Goal: Find specific page/section: Locate a particular part of the current website

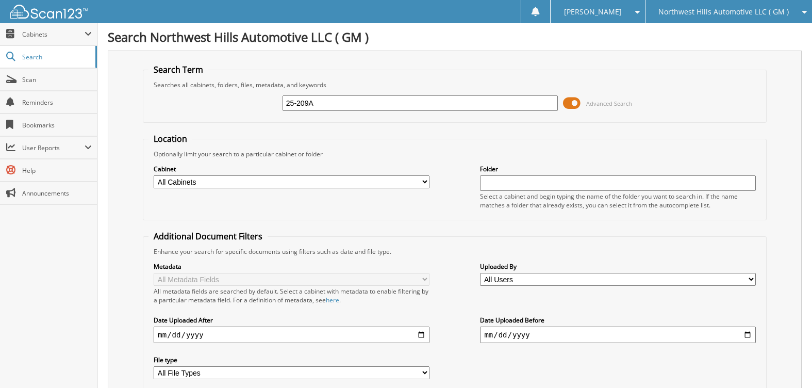
type input "25-209A"
click at [568, 102] on span at bounding box center [572, 102] width 18 height 15
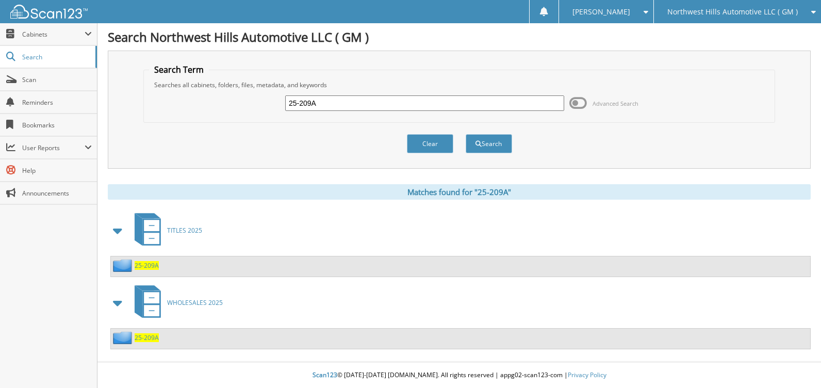
click at [147, 338] on span "25-209A" at bounding box center [147, 337] width 24 height 9
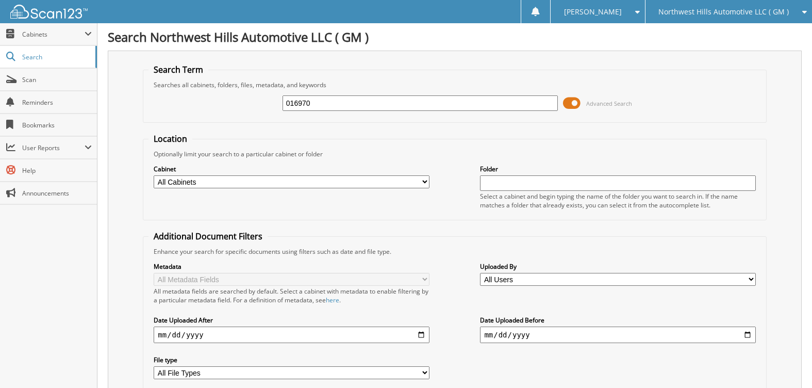
type input "016970"
